Goal: Complete application form

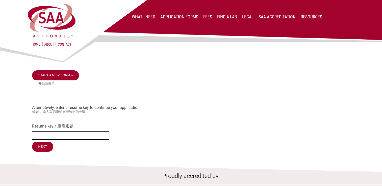
click at [46, 140] on input "Resume key / 重启密钥:" at bounding box center [70, 136] width 77 height 8
type input "mbGaRR20"
click at [42, 151] on input "Next" at bounding box center [43, 147] width 22 height 11
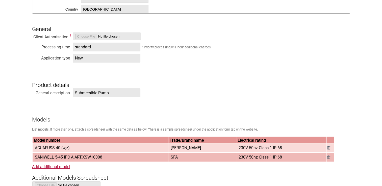
scroll to position [404, 0]
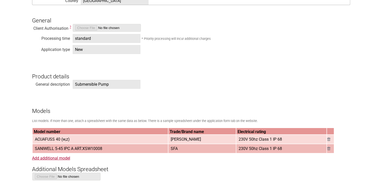
click at [47, 141] on span "ACUAFUSS 40 (w,z)" at bounding box center [52, 139] width 39 height 8
click at [48, 141] on span "ACUAFUSS 40 (w,z)" at bounding box center [52, 139] width 39 height 8
drag, startPoint x: 48, startPoint y: 141, endPoint x: 64, endPoint y: 142, distance: 16.0
click at [79, 141] on td "ACUAFUSS 40 (w,z)" at bounding box center [100, 139] width 135 height 9
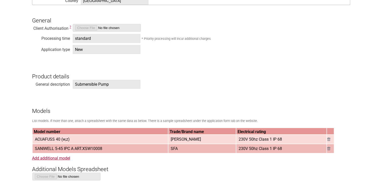
click at [47, 141] on span "ACUAFUSS 40 (w,z)" at bounding box center [52, 139] width 39 height 8
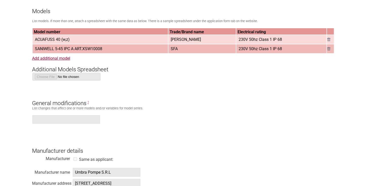
scroll to position [531, 0]
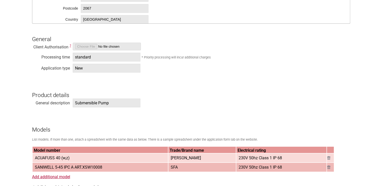
scroll to position [429, 0]
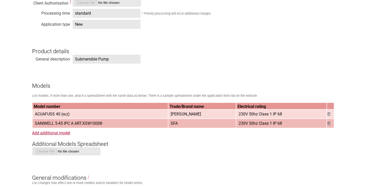
click at [47, 115] on span "ACUAFUSS 40 (w,z)" at bounding box center [52, 114] width 39 height 8
click at [48, 115] on span "ACUAFUSS 40 (w,z)" at bounding box center [52, 114] width 39 height 8
click at [47, 116] on span "ACUAFUSS 40 (w,z)" at bounding box center [52, 114] width 39 height 8
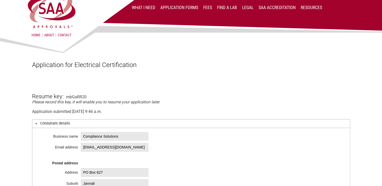
scroll to position [25, 0]
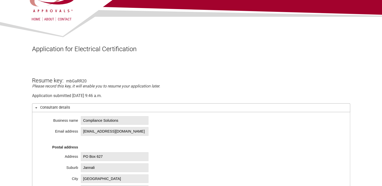
click at [127, 119] on span "Compliance Solutions" at bounding box center [115, 120] width 68 height 9
click at [124, 121] on span "Compliance Solutions" at bounding box center [115, 120] width 68 height 9
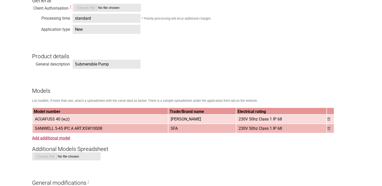
scroll to position [429, 0]
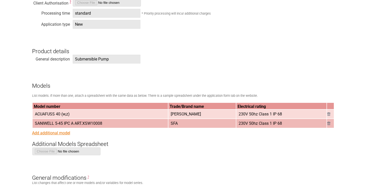
click at [63, 136] on link "Add additional model" at bounding box center [51, 133] width 38 height 5
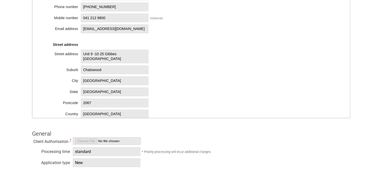
scroll to position [227, 0]
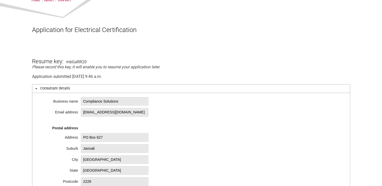
scroll to position [51, 0]
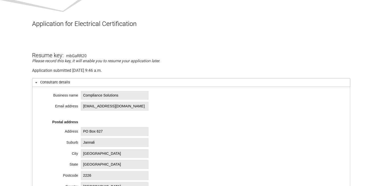
click at [66, 55] on div "mbGaRR20" at bounding box center [76, 56] width 20 height 5
click at [85, 56] on div "mbGaRR20" at bounding box center [76, 56] width 20 height 5
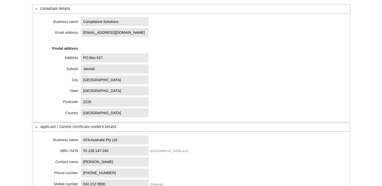
scroll to position [126, 0]
